Goal: Obtain resource: Download file/media

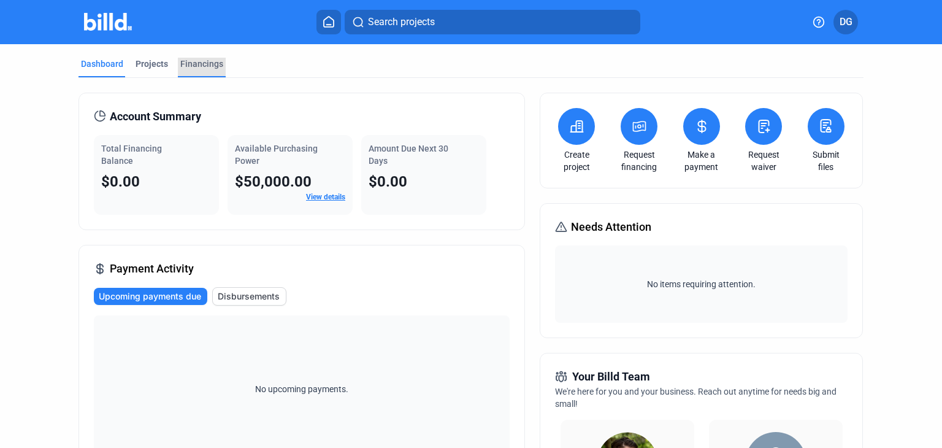
click at [184, 60] on div "Financings" at bounding box center [201, 64] width 43 height 12
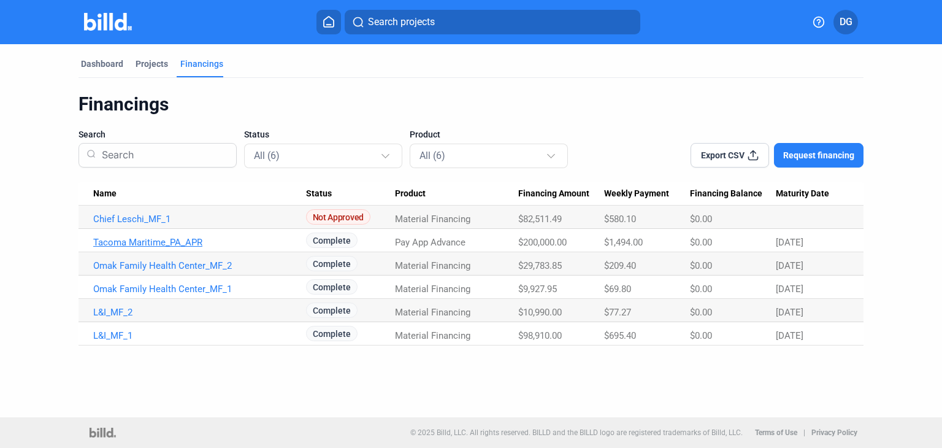
click at [147, 224] on link "Tacoma Maritime_PA_APR" at bounding box center [199, 218] width 213 height 11
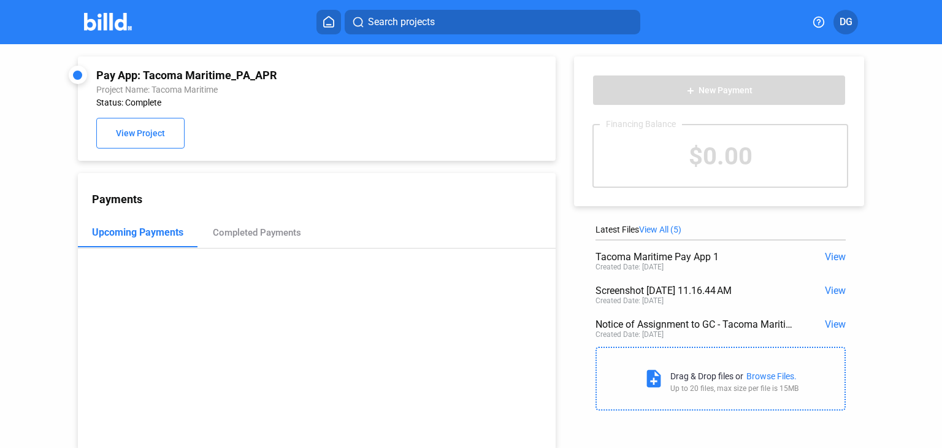
click at [832, 254] on span "View" at bounding box center [835, 257] width 21 height 12
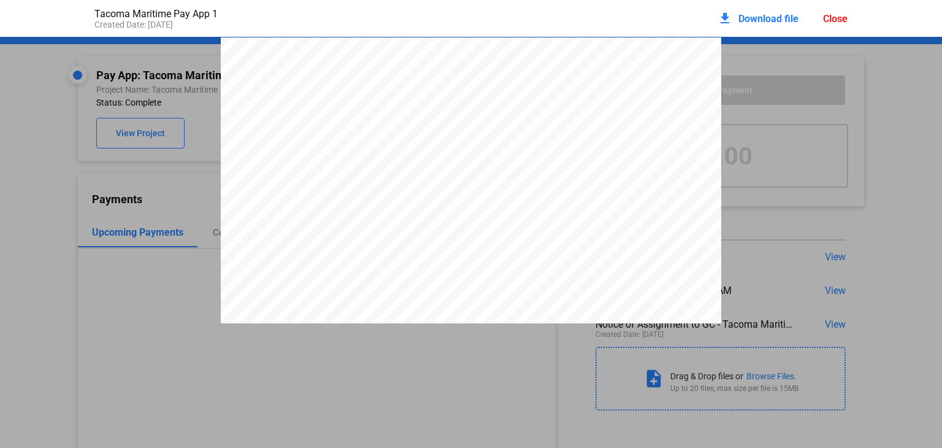
click at [56, 340] on pdf-viewer "Artisan Electric, Inc [STREET_ADDRESS][US_STATE] Invoice #INV25-6376 [DATE] 1 o…" at bounding box center [471, 216] width 942 height 358
click at [100, 329] on pdf-viewer "Artisan Electric, Inc [STREET_ADDRESS][US_STATE] Invoice #INV25-6376 [DATE] 1 o…" at bounding box center [471, 216] width 942 height 358
click at [834, 22] on div "Close" at bounding box center [835, 19] width 25 height 12
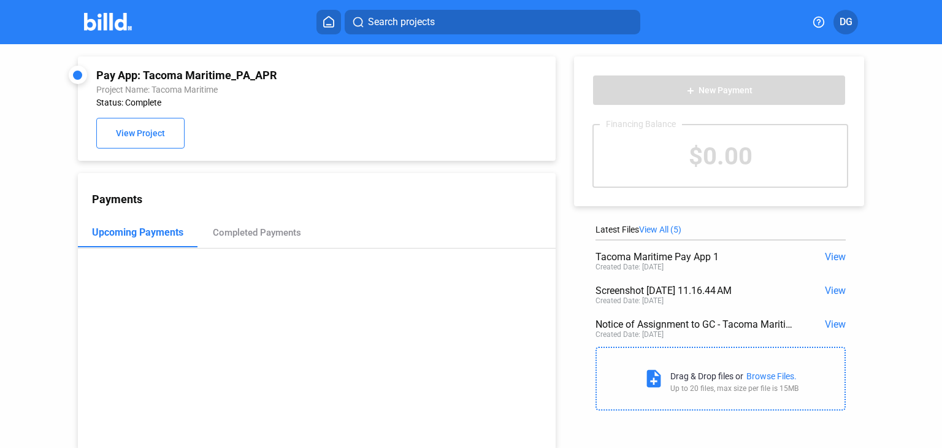
click at [105, 20] on img at bounding box center [108, 22] width 48 height 18
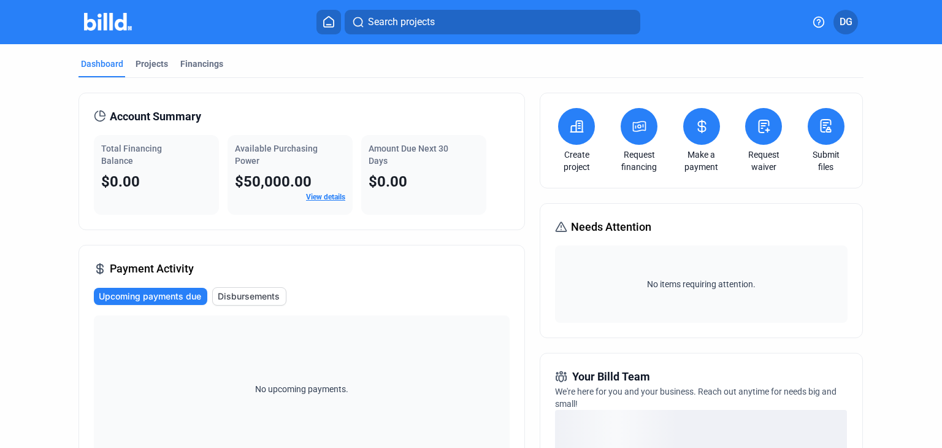
click at [628, 133] on button at bounding box center [639, 126] width 37 height 37
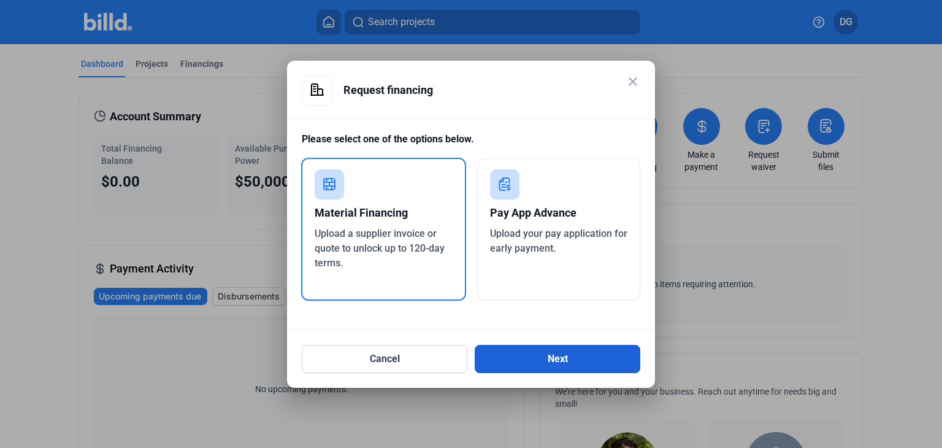
click at [532, 356] on button "Next" at bounding box center [558, 359] width 166 height 28
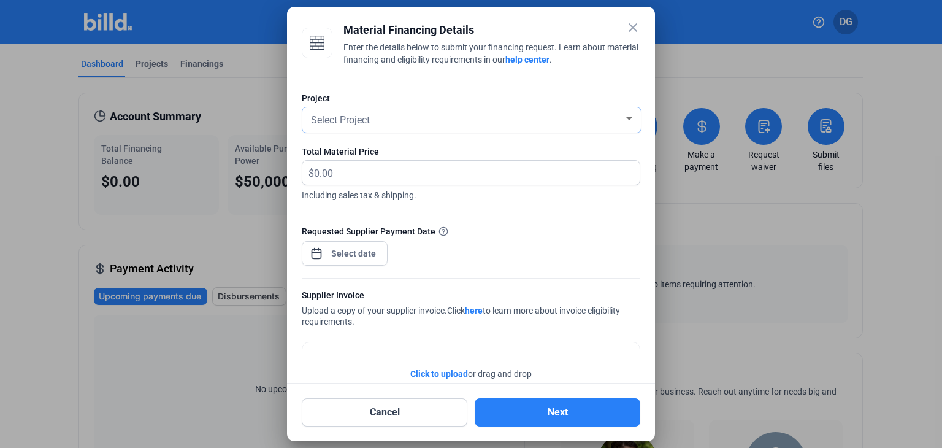
click at [430, 120] on div "Select Project" at bounding box center [465, 118] width 315 height 17
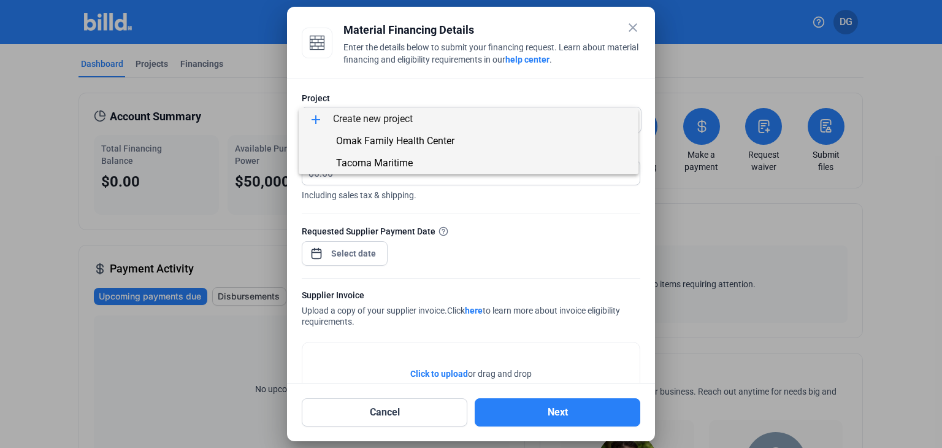
drag, startPoint x: 437, startPoint y: 160, endPoint x: 441, endPoint y: 148, distance: 13.2
click at [441, 148] on div "add Create new project Omak Family Health Center [GEOGRAPHIC_DATA]" at bounding box center [469, 141] width 340 height 66
click at [441, 138] on span "Omak Family Health Center" at bounding box center [395, 141] width 118 height 12
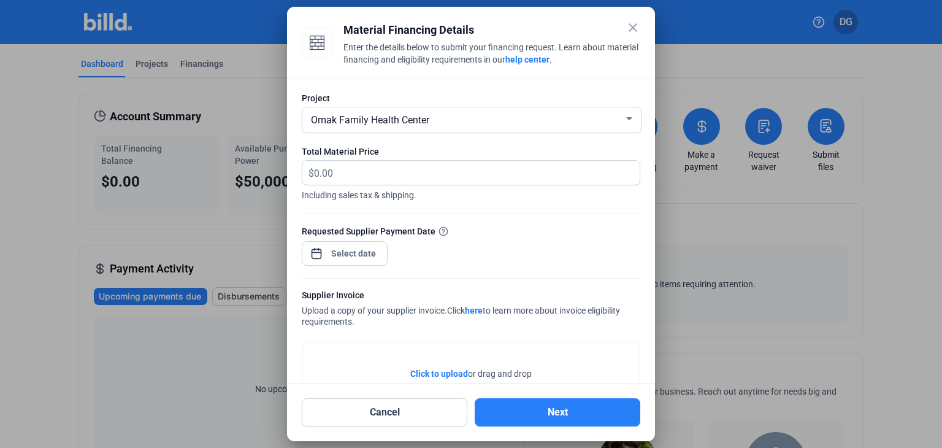
click at [491, 209] on div at bounding box center [471, 207] width 338 height 12
drag, startPoint x: 353, startPoint y: 172, endPoint x: 280, endPoint y: 182, distance: 72.9
click at [280, 182] on div "close Material Financing Details Enter the details below to submit your financi…" at bounding box center [471, 224] width 942 height 448
type input "25,000"
click at [547, 243] on div "Requested Supplier Payment Date" at bounding box center [471, 250] width 338 height 53
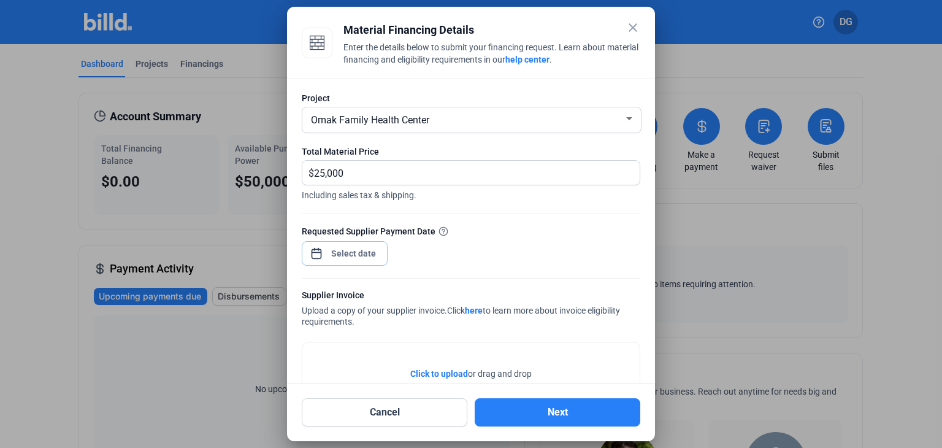
click at [348, 253] on div "close Material Financing Details Enter the details below to submit your financi…" at bounding box center [471, 224] width 942 height 448
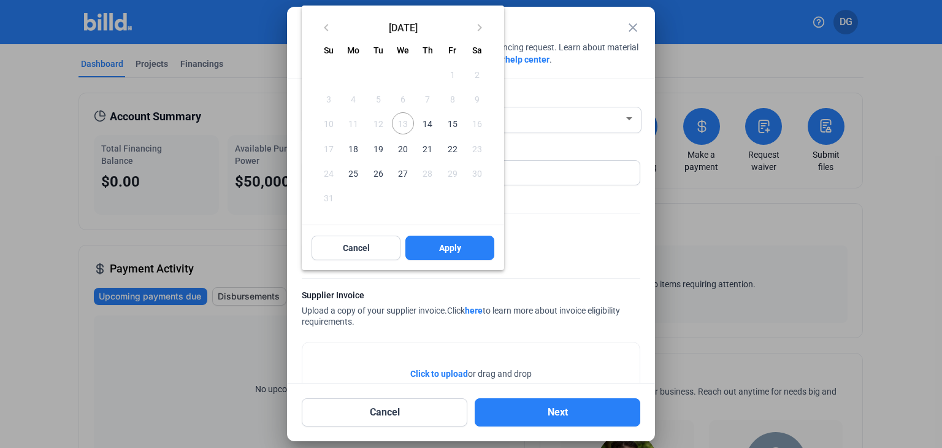
drag, startPoint x: 432, startPoint y: 121, endPoint x: 432, endPoint y: 128, distance: 6.7
click at [432, 121] on span "14" at bounding box center [427, 123] width 22 height 22
click at [436, 236] on button "Apply" at bounding box center [449, 247] width 89 height 25
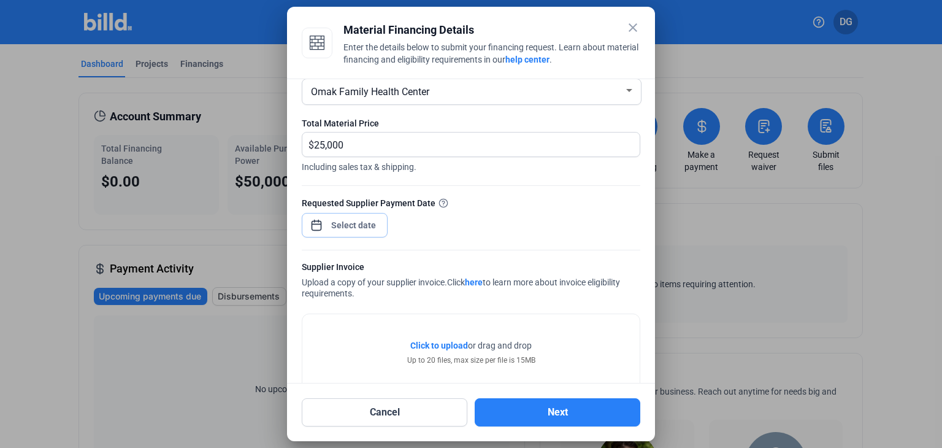
scroll to position [56, 0]
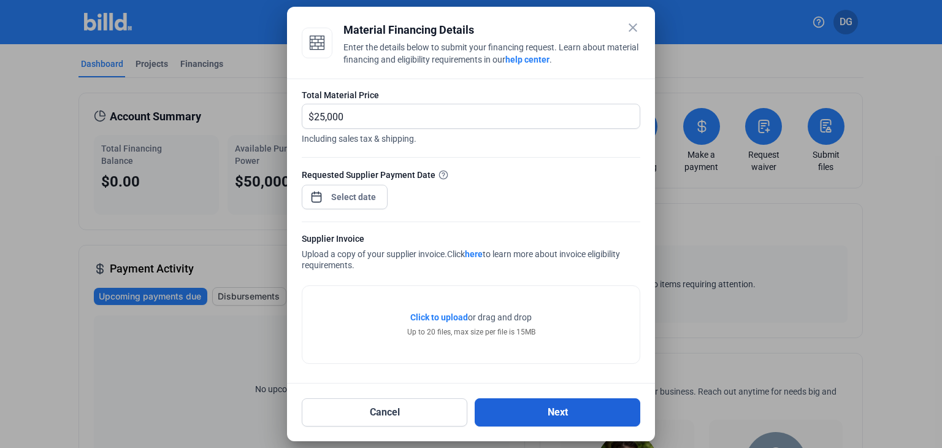
click at [553, 412] on button "Next" at bounding box center [558, 412] width 166 height 28
click at [630, 32] on mat-icon "close" at bounding box center [632, 27] width 15 height 15
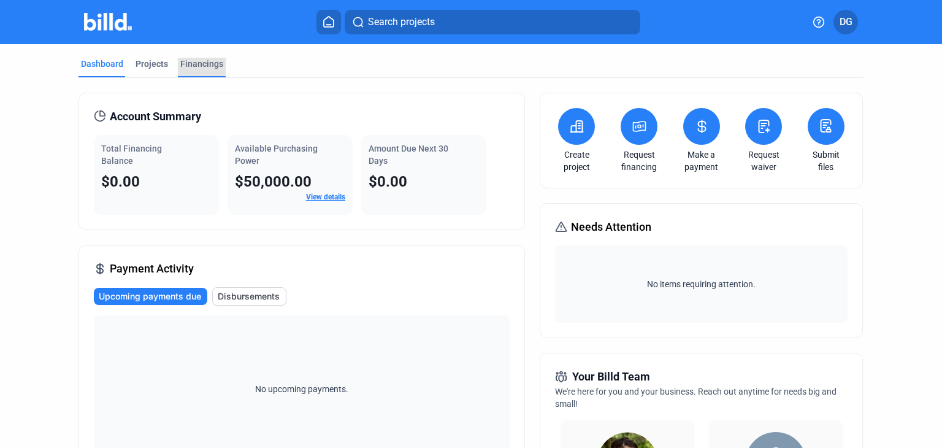
click at [192, 62] on div "Financings" at bounding box center [201, 64] width 43 height 12
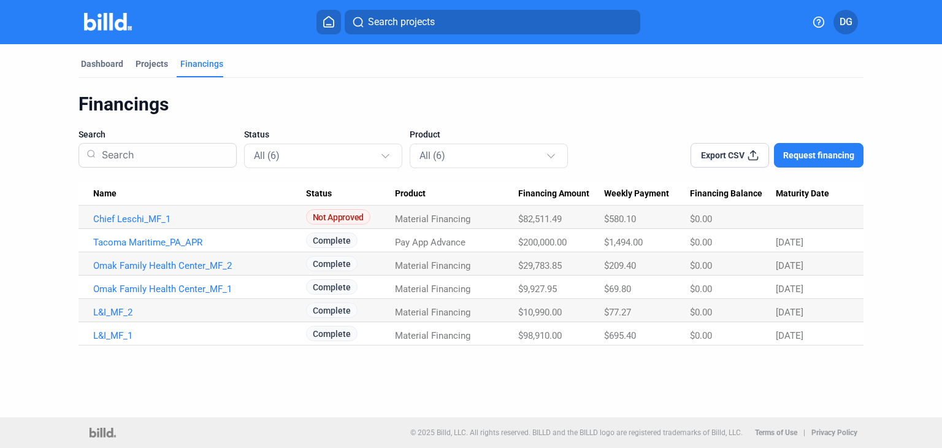
click at [662, 118] on div "Financings Search Status All (6) Product All (6) Export CSV Request financing N…" at bounding box center [470, 219] width 785 height 253
click at [147, 71] on div "Projects" at bounding box center [151, 68] width 37 height 20
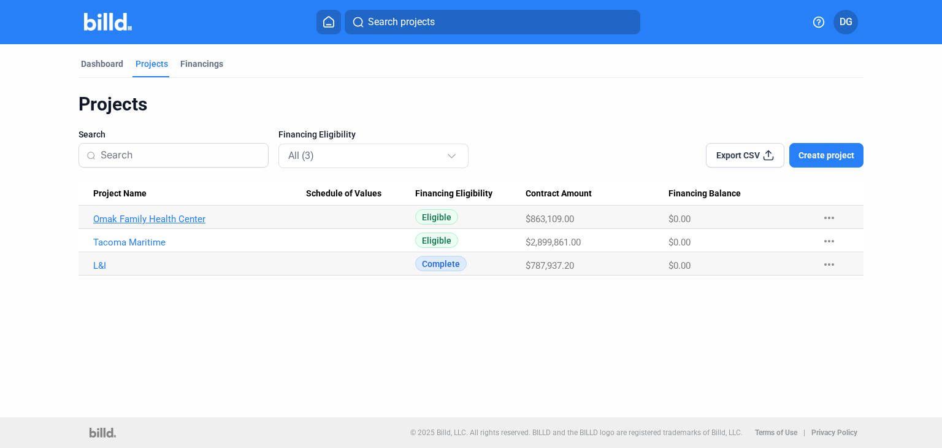
click at [162, 214] on link "Omak Family Health Center" at bounding box center [199, 218] width 213 height 11
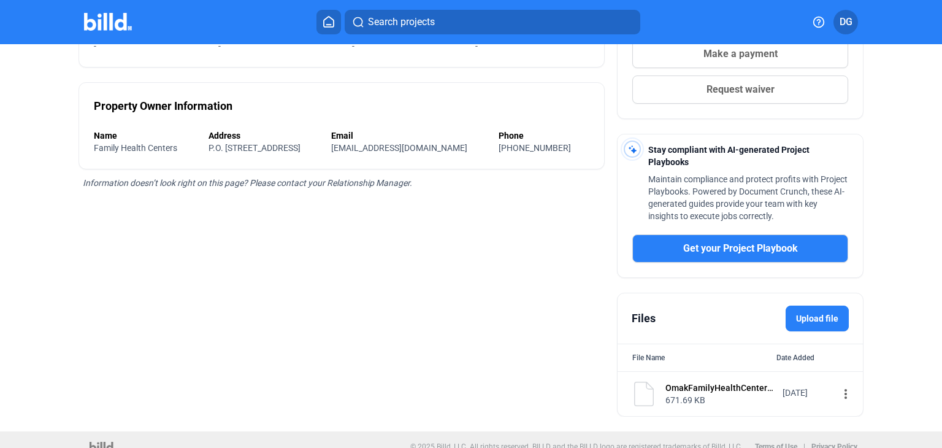
scroll to position [278, 0]
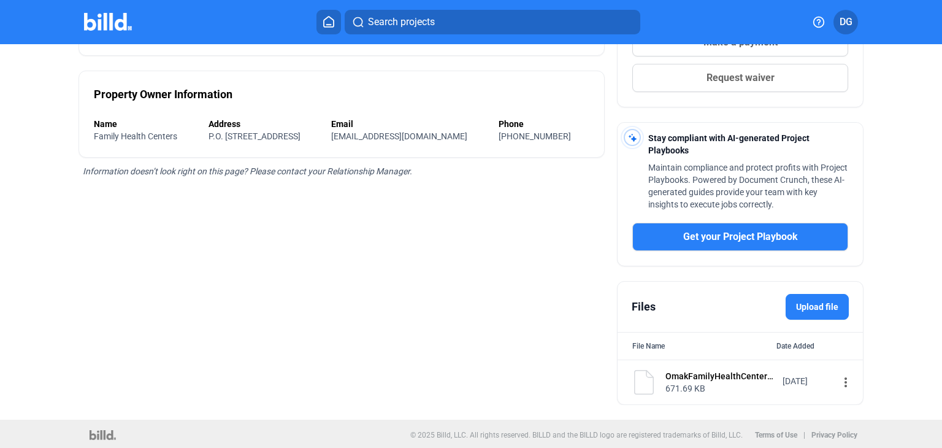
click at [714, 372] on div "OmakFamilyHealthCenterPROJ2413767ContractSigned.pdf" at bounding box center [719, 376] width 109 height 12
click at [838, 381] on mat-icon "more_vert" at bounding box center [845, 382] width 15 height 15
click at [743, 410] on div "View" at bounding box center [758, 402] width 152 height 29
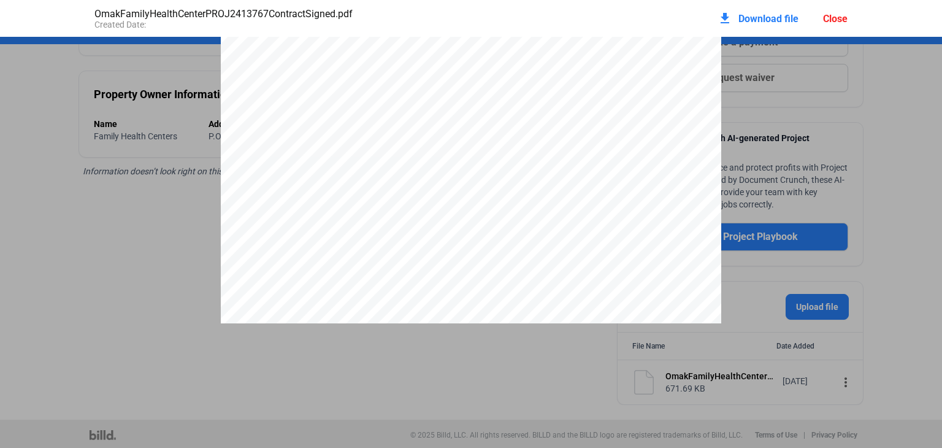
scroll to position [987, 0]
click at [839, 17] on div "Close" at bounding box center [835, 19] width 25 height 12
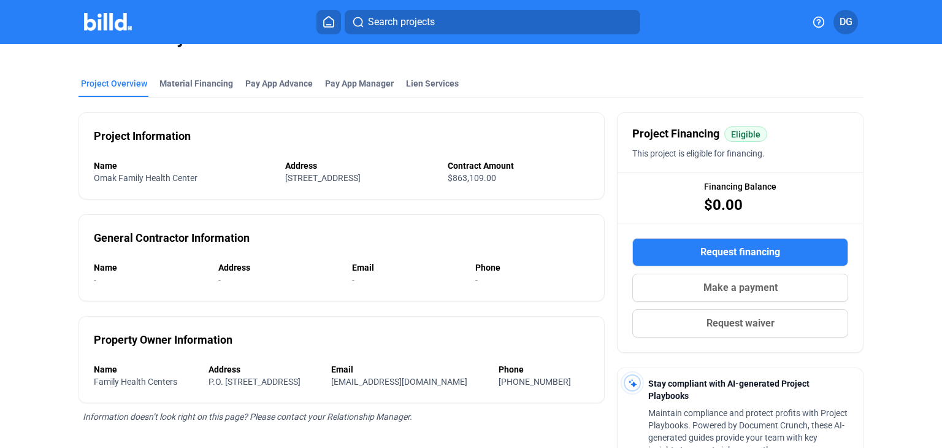
scroll to position [0, 0]
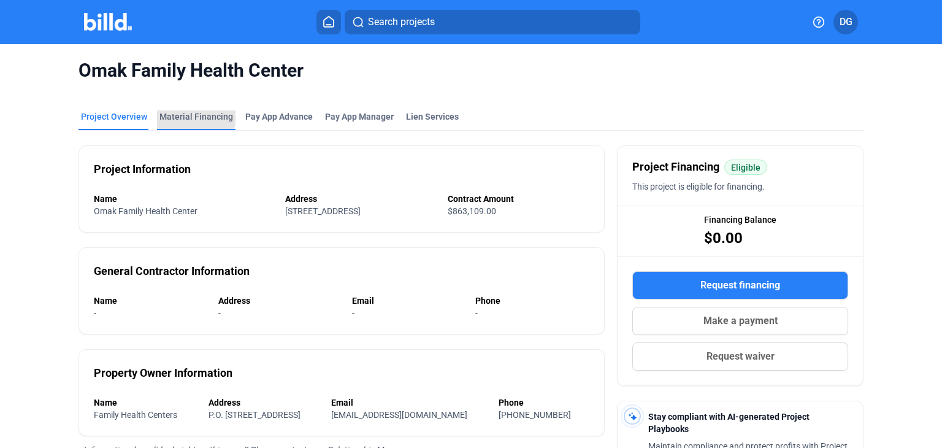
click at [184, 111] on div "Material Financing" at bounding box center [196, 116] width 74 height 12
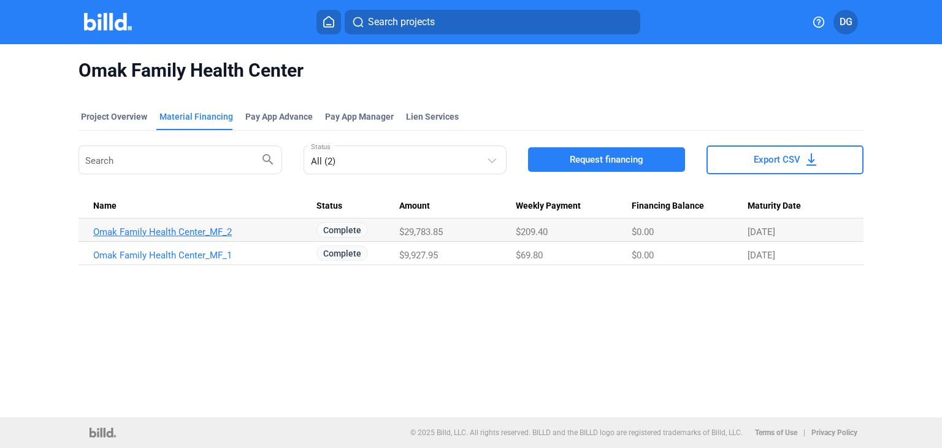
click at [177, 234] on link "Omak Family Health Center_MF_2" at bounding box center [199, 231] width 213 height 11
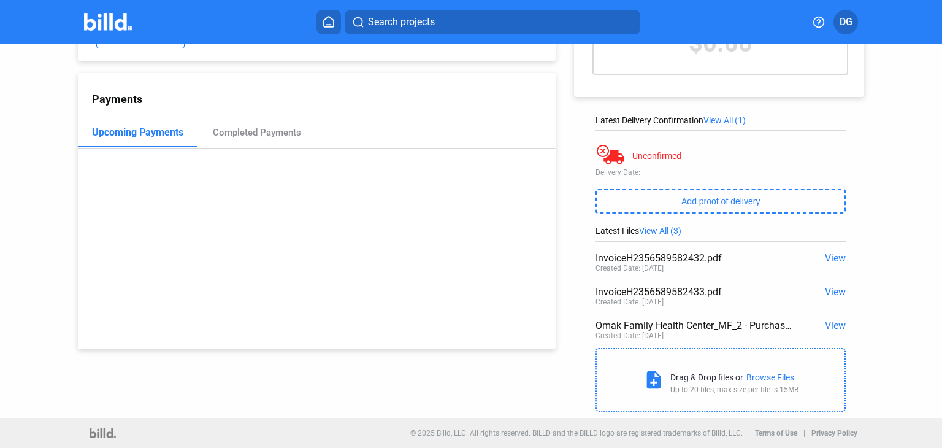
scroll to position [113, 0]
click at [825, 327] on span "View" at bounding box center [835, 325] width 21 height 12
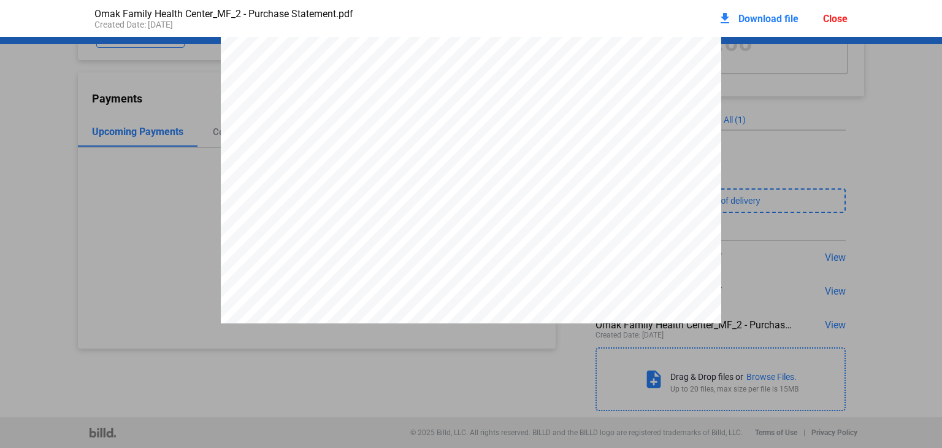
scroll to position [251, 0]
click at [773, 14] on span "Download file" at bounding box center [768, 19] width 60 height 12
